Goal: Task Accomplishment & Management: Use online tool/utility

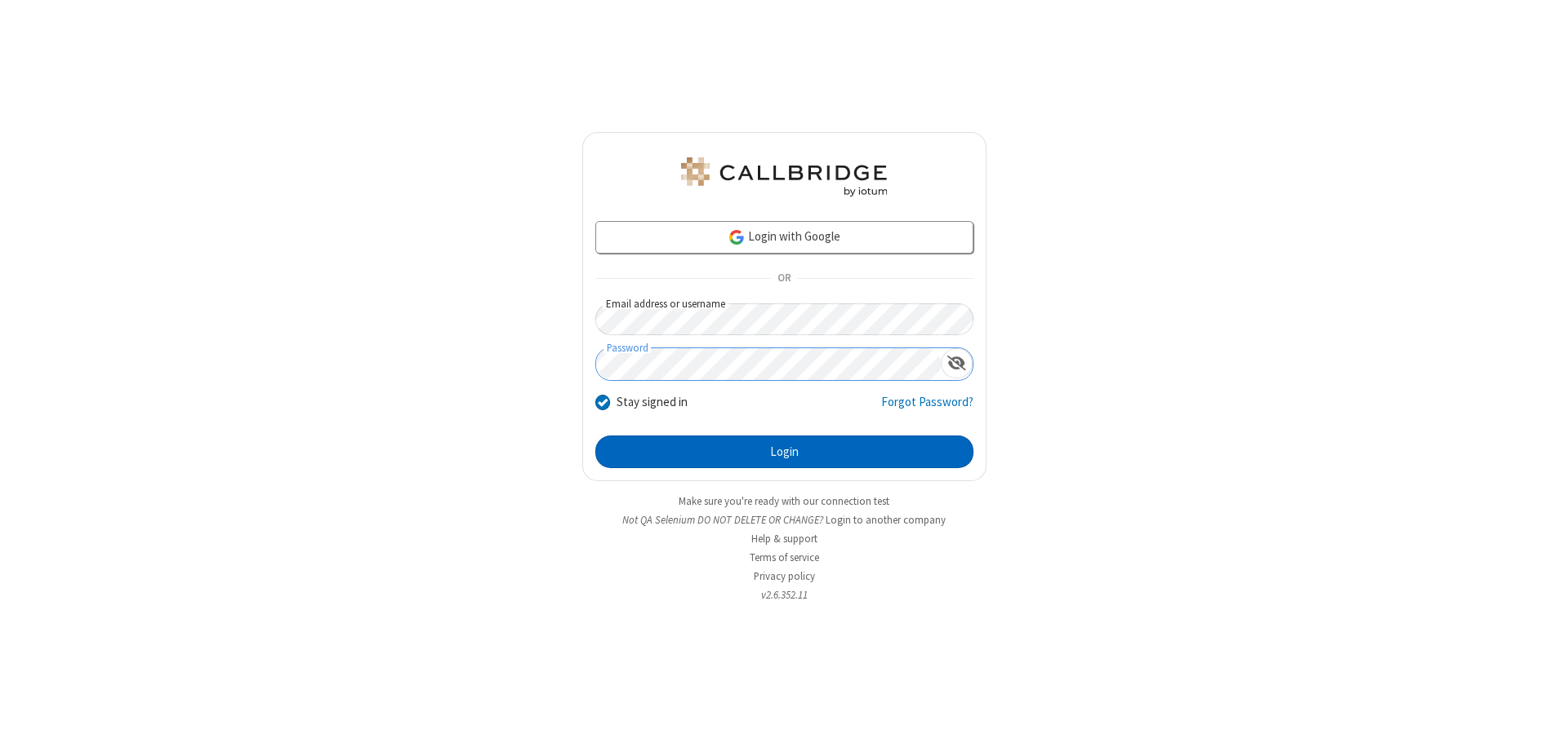
click at [784, 453] on button "Login" at bounding box center [784, 452] width 378 height 33
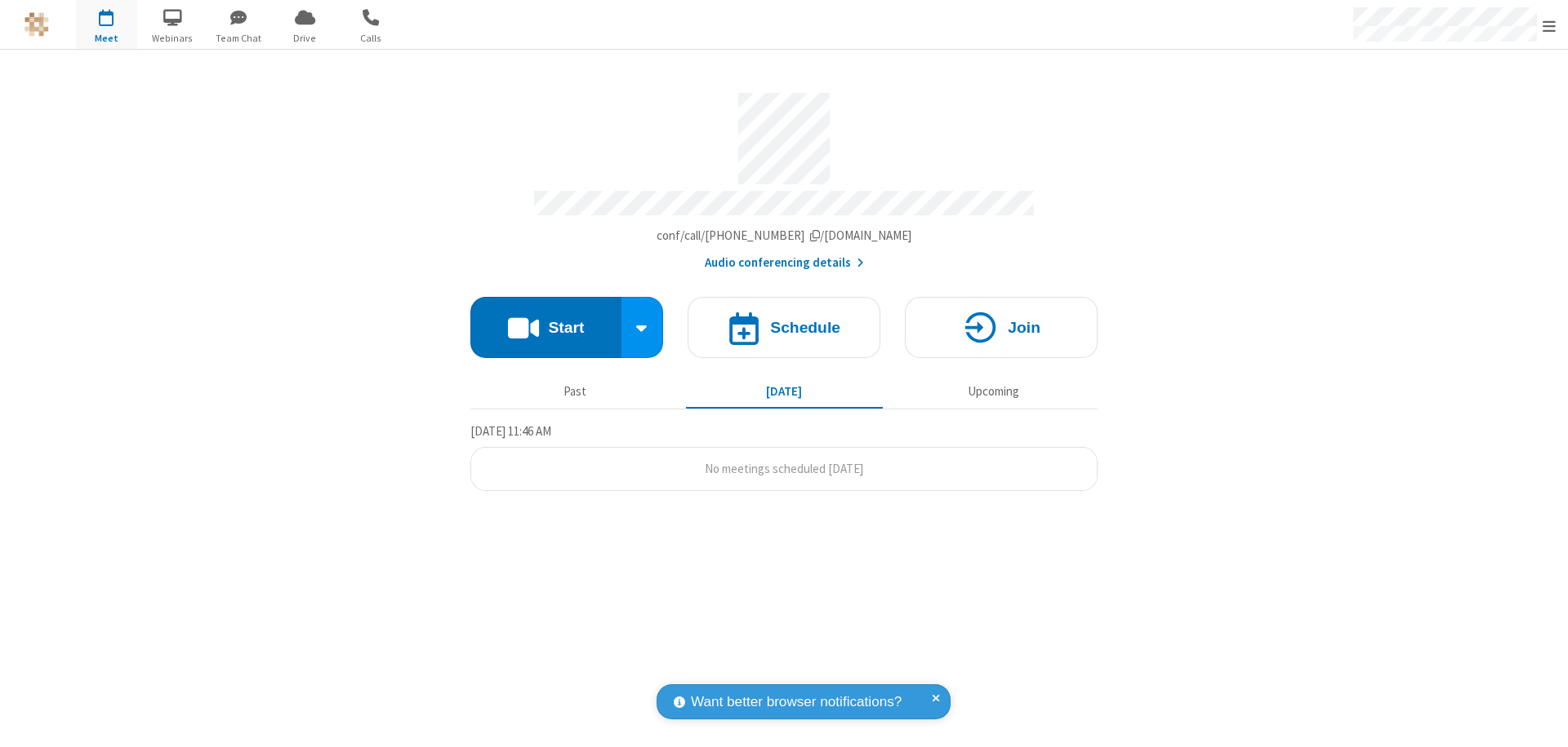
click at [1549, 26] on span "Open menu" at bounding box center [1548, 26] width 13 height 17
click at [106, 25] on span "button" at bounding box center [107, 17] width 61 height 28
click at [784, 320] on h4 "Schedule" at bounding box center [805, 328] width 70 height 16
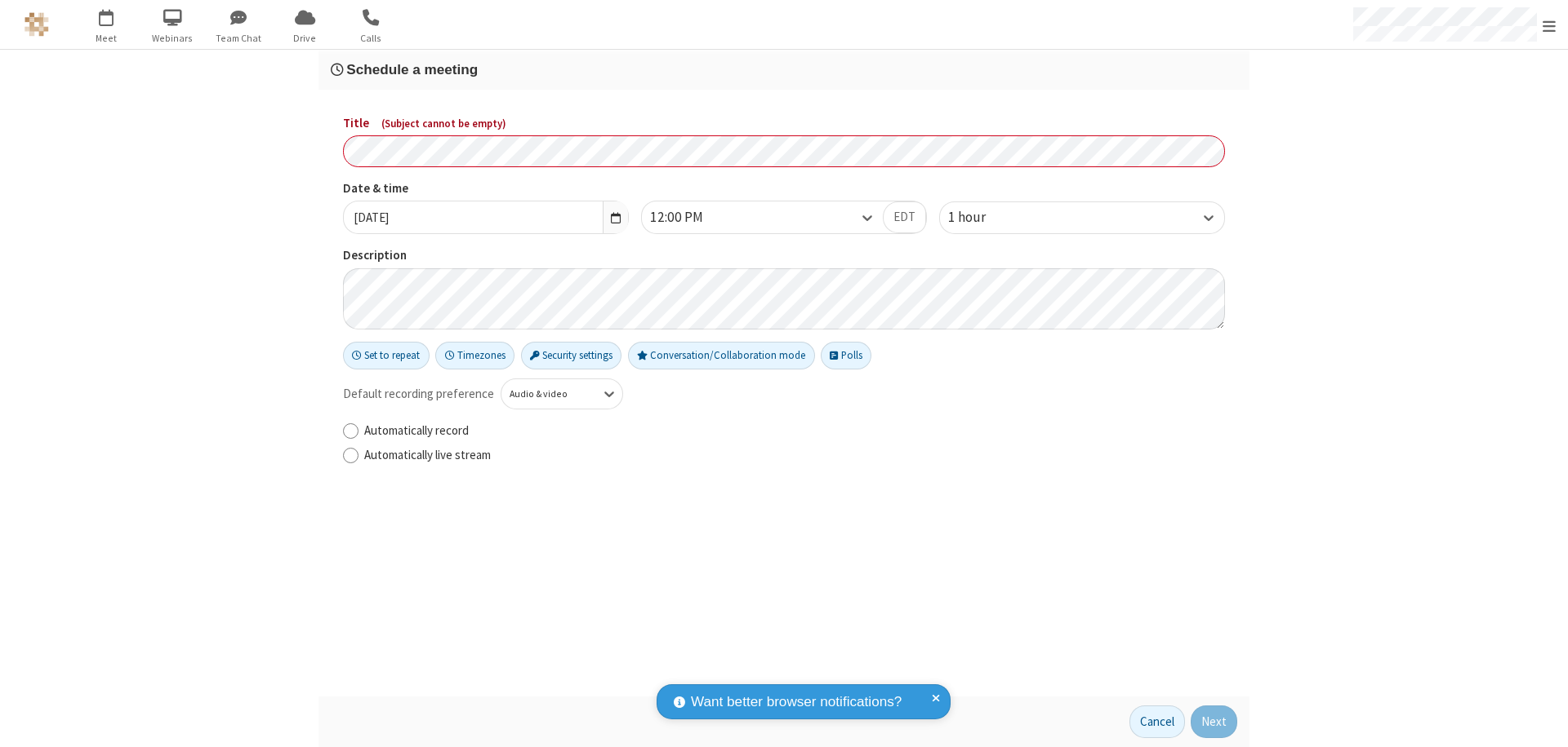
click at [784, 69] on h3 "Schedule a meeting" at bounding box center [783, 70] width 907 height 16
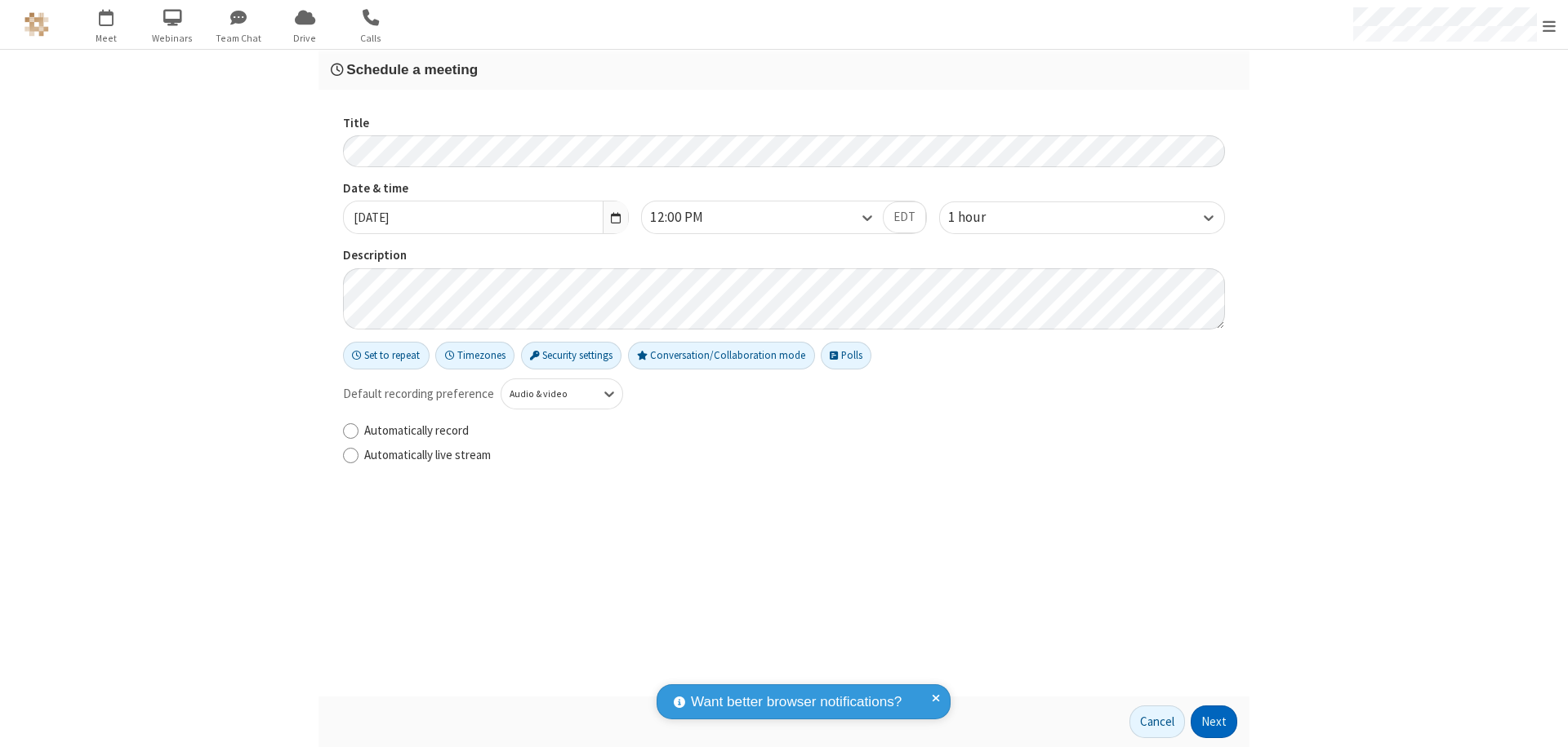
click at [1214, 722] on button "Next" at bounding box center [1213, 721] width 46 height 33
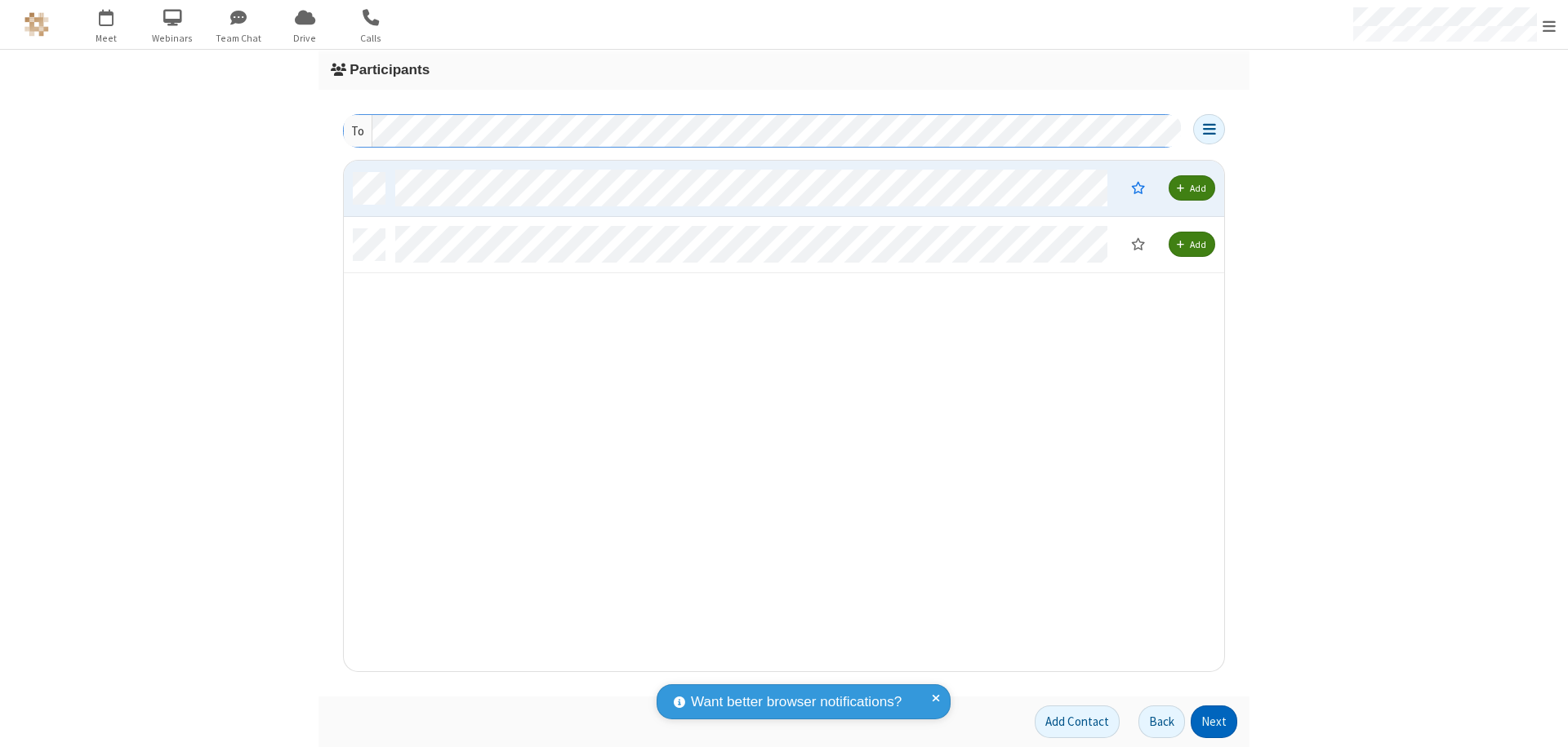
click at [1214, 722] on button "Next" at bounding box center [1213, 721] width 46 height 33
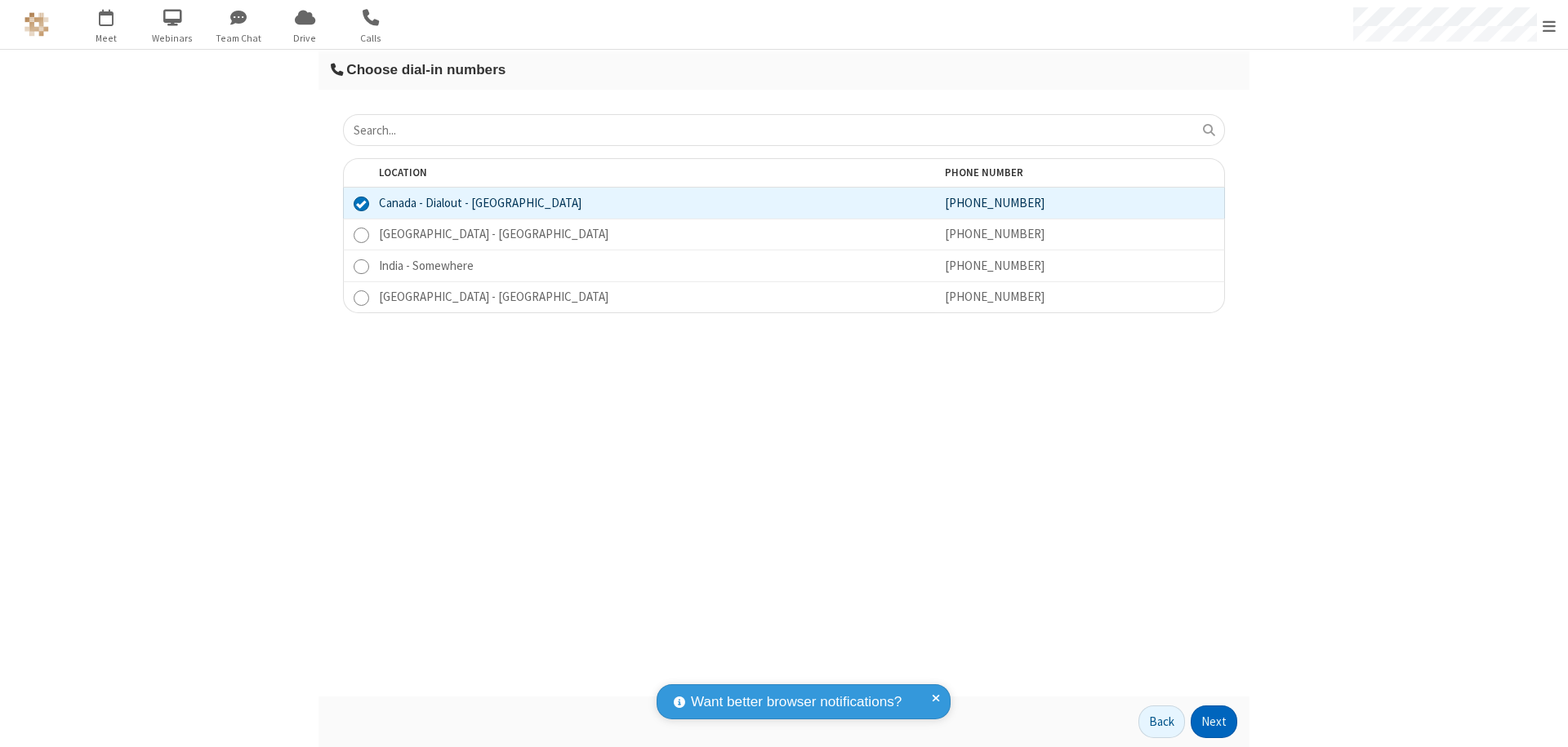
click at [1214, 722] on button "Next" at bounding box center [1213, 721] width 46 height 33
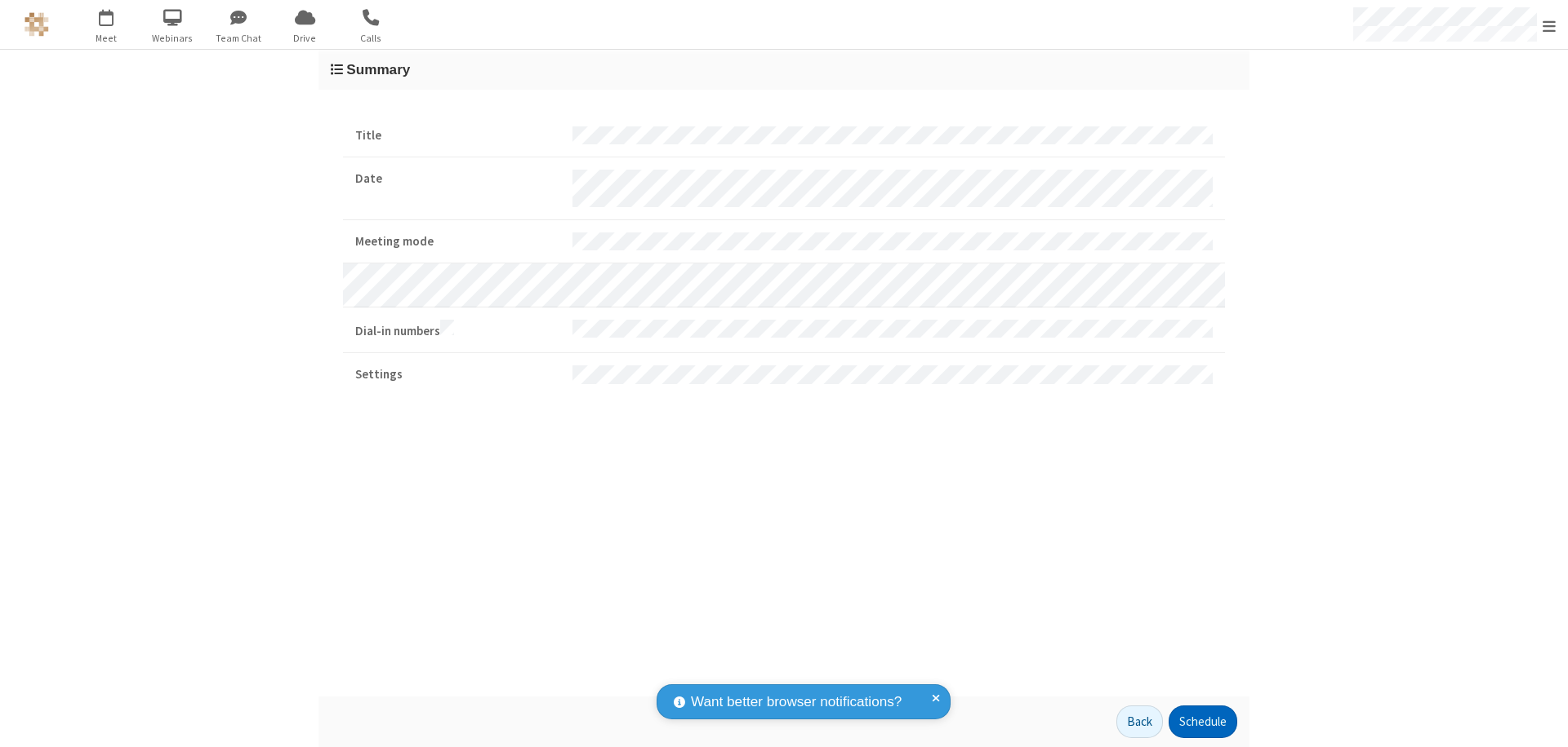
click at [1202, 722] on button "Schedule" at bounding box center [1202, 721] width 68 height 33
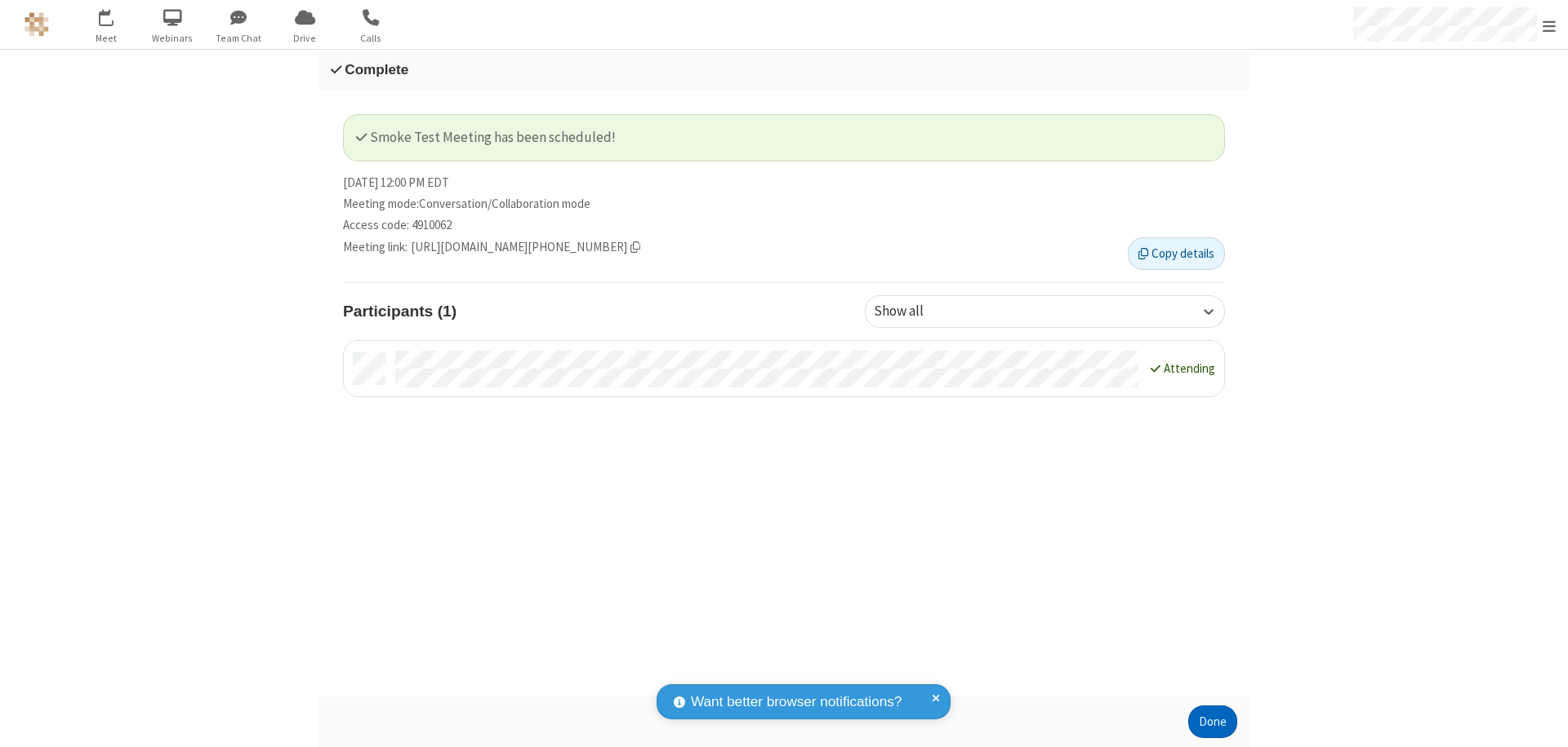
click at [1212, 722] on button "Done" at bounding box center [1213, 721] width 49 height 33
